Goal: Task Accomplishment & Management: Manage account settings

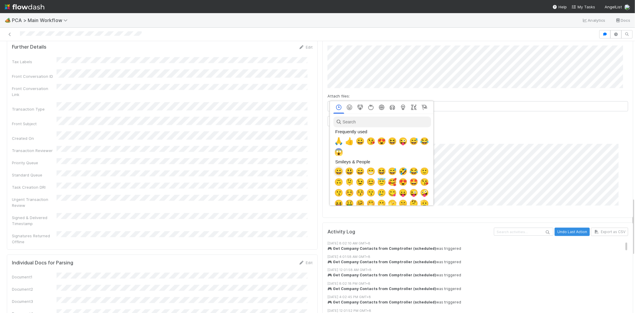
scroll to position [0, 2]
click at [344, 141] on span "👍" at bounding box center [348, 141] width 9 height 8
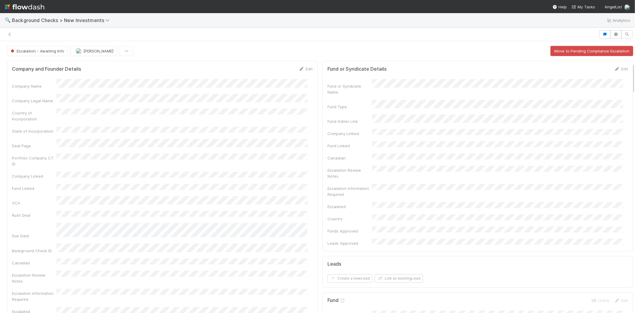
scroll to position [198, 0]
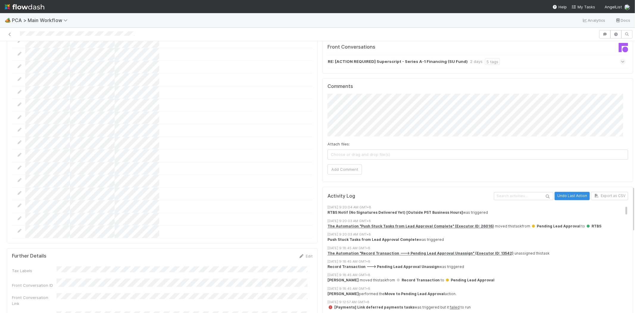
scroll to position [794, 0]
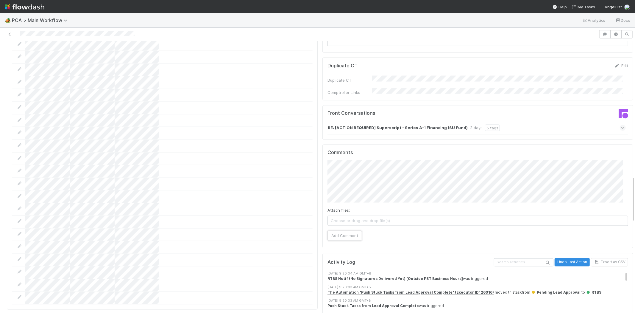
drag, startPoint x: 347, startPoint y: 198, endPoint x: 381, endPoint y: 196, distance: 34.6
click at [381, 196] on div "Attach files: Choose or drag and drop file(s) Add Comment" at bounding box center [478, 200] width 301 height 81
click at [345, 230] on button "Add Comment" at bounding box center [345, 235] width 35 height 10
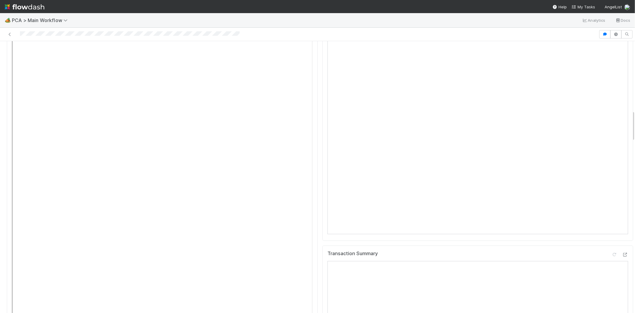
scroll to position [761, 0]
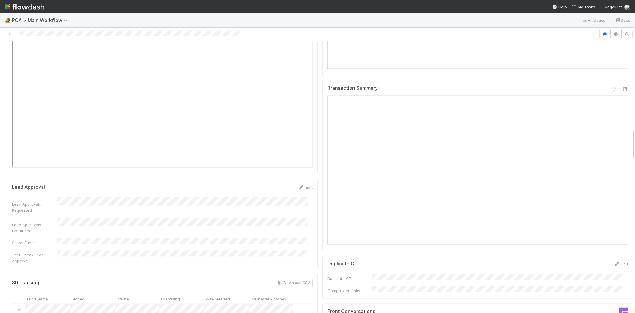
drag, startPoint x: 609, startPoint y: 276, endPoint x: 603, endPoint y: 274, distance: 6.2
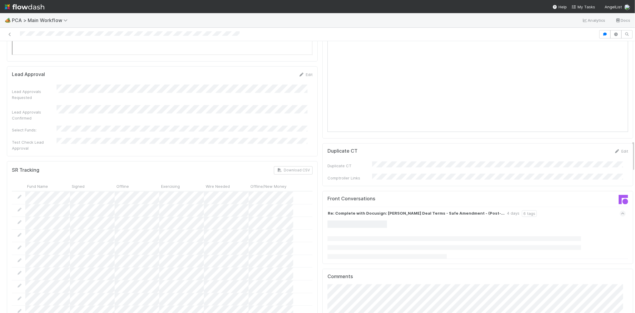
scroll to position [893, 0]
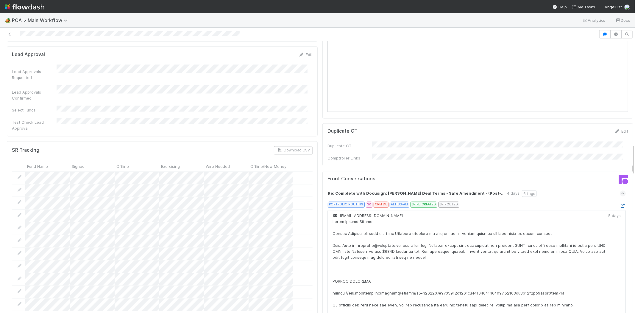
click at [620, 204] on icon at bounding box center [623, 206] width 6 height 4
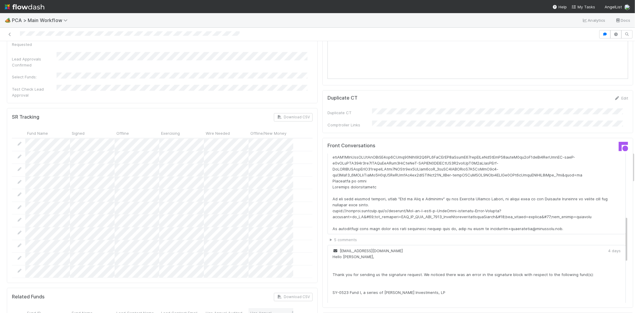
scroll to position [1059, 0]
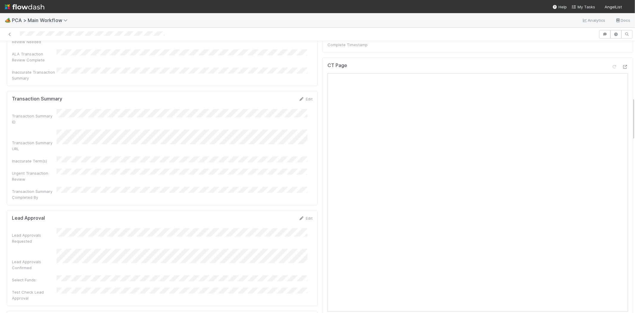
scroll to position [364, 0]
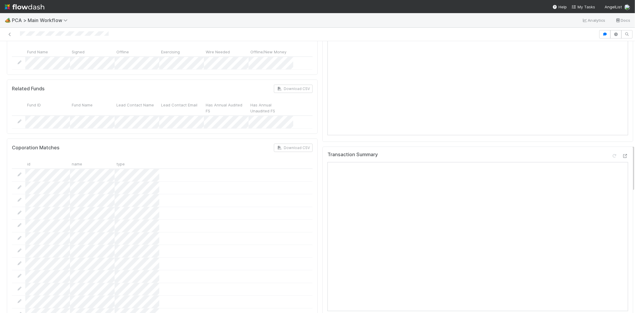
scroll to position [728, 0]
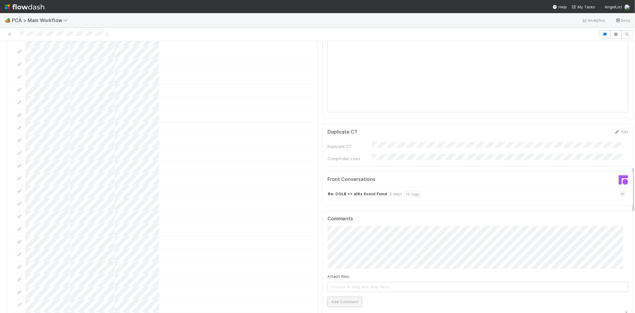
click at [341, 297] on button "Add Comment" at bounding box center [345, 302] width 35 height 10
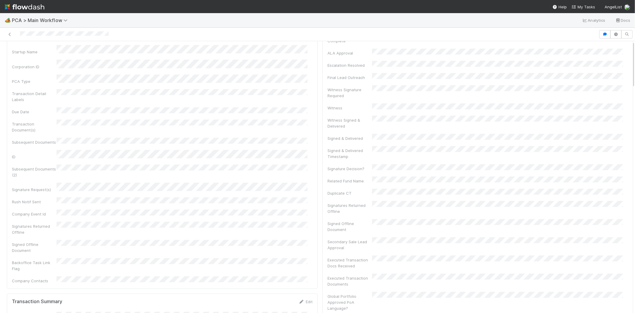
scroll to position [0, 0]
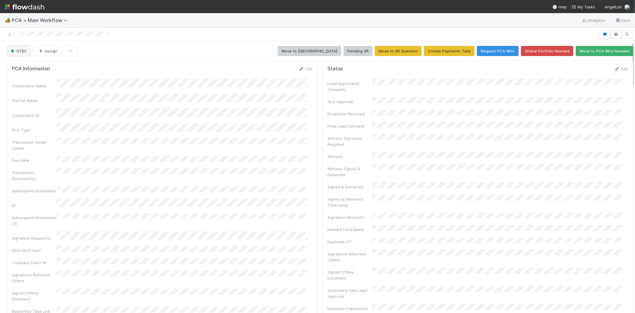
click at [18, 52] on span "RTBS" at bounding box center [18, 51] width 17 height 5
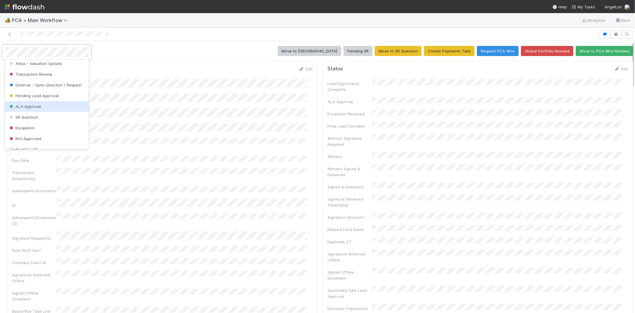
scroll to position [101, 0]
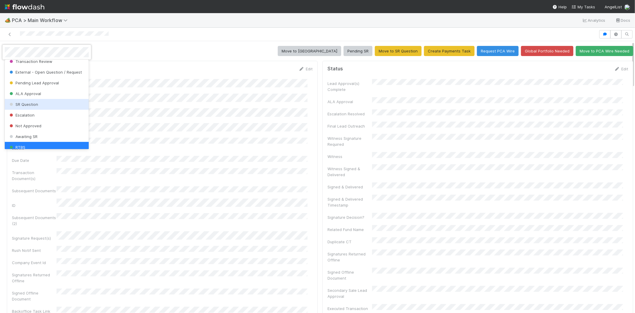
click at [51, 105] on div "SR Question" at bounding box center [47, 104] width 84 height 11
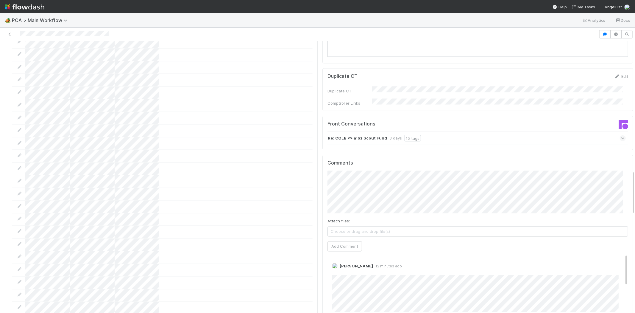
scroll to position [794, 0]
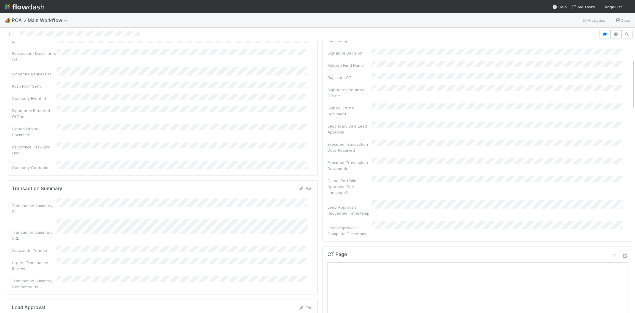
scroll to position [99, 0]
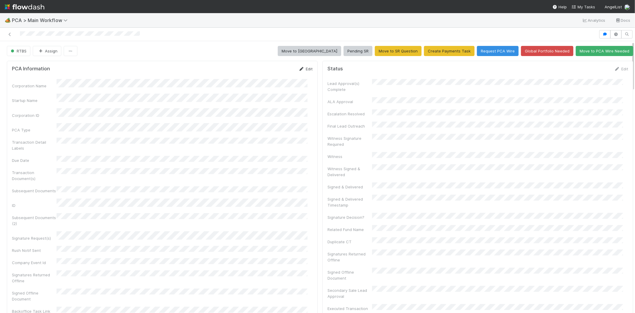
click at [304, 67] on link "Edit" at bounding box center [306, 68] width 14 height 5
click at [272, 71] on button "Save" at bounding box center [280, 71] width 17 height 10
click at [617, 68] on link "Edit" at bounding box center [621, 68] width 14 height 5
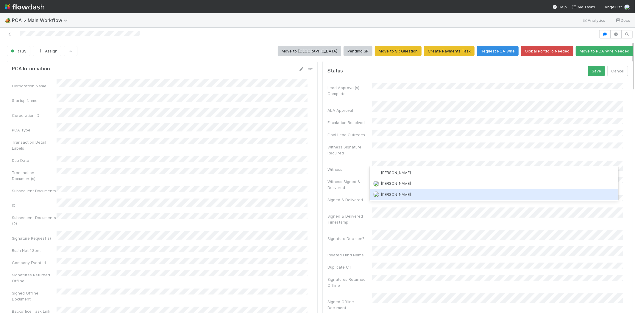
click at [404, 193] on span "Zachary Conley" at bounding box center [396, 194] width 30 height 5
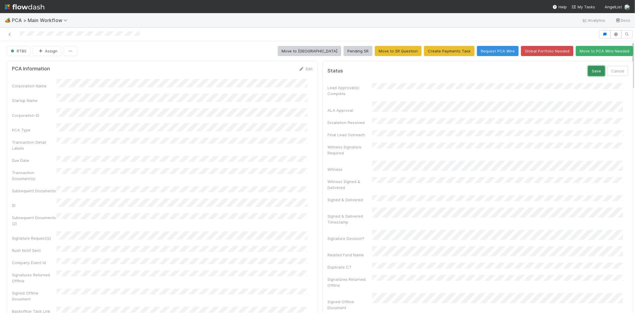
click at [588, 71] on button "Save" at bounding box center [596, 71] width 17 height 10
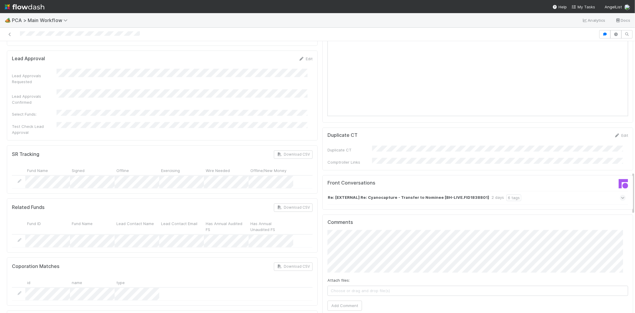
scroll to position [893, 0]
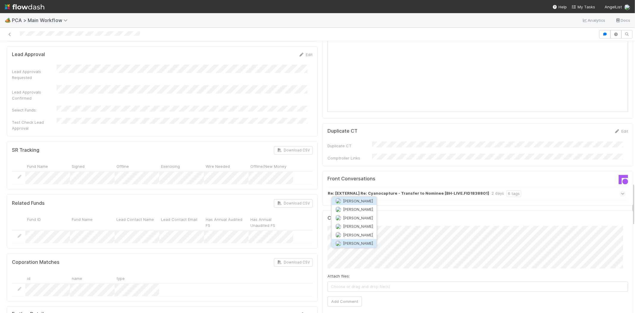
click at [364, 240] on button "Zachary Conley" at bounding box center [354, 243] width 45 height 8
click at [341, 296] on button "Add Comment" at bounding box center [345, 301] width 35 height 10
click at [53, 30] on div at bounding box center [299, 34] width 594 height 8
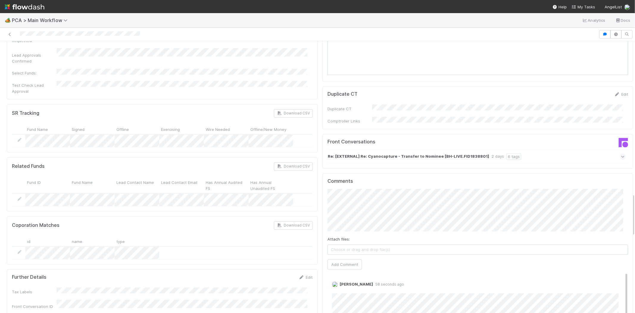
scroll to position [959, 0]
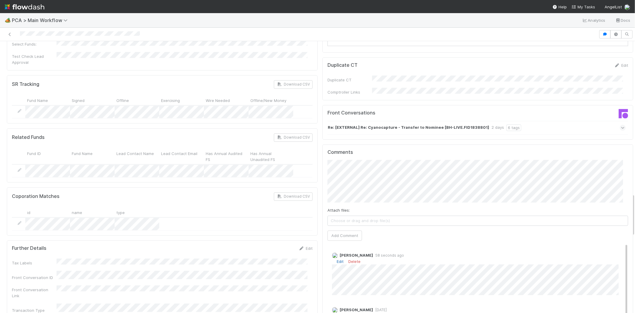
click at [337, 259] on link "Edit" at bounding box center [340, 261] width 7 height 5
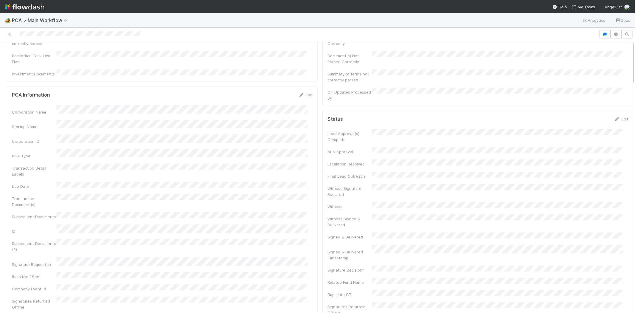
scroll to position [0, 0]
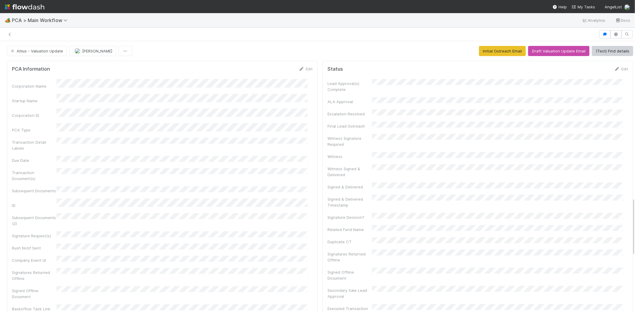
scroll to position [728, 0]
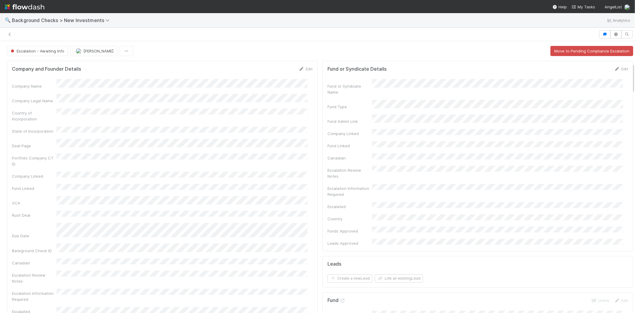
scroll to position [198, 0]
